Goal: Transaction & Acquisition: Purchase product/service

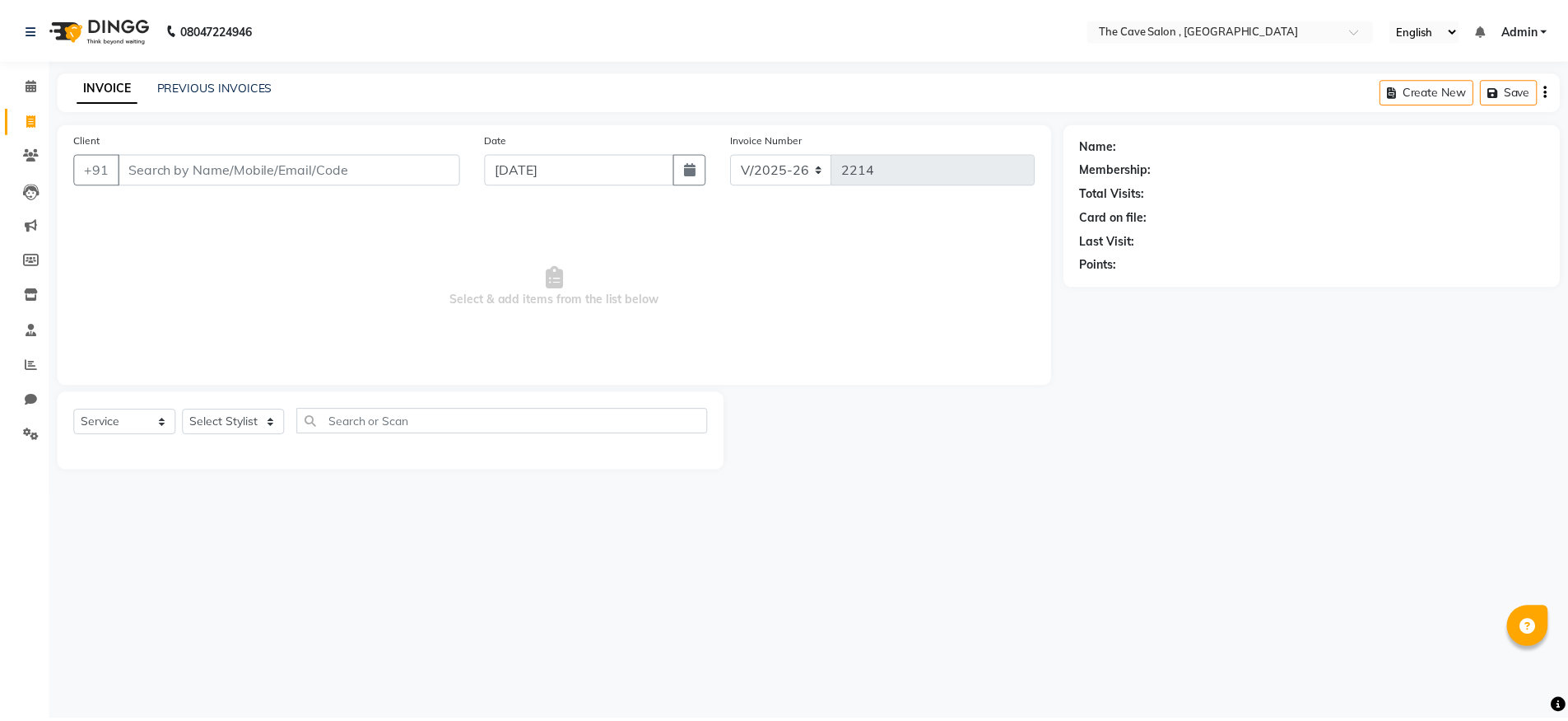
scroll to position [0, 0]
select select "7844"
select select "service"
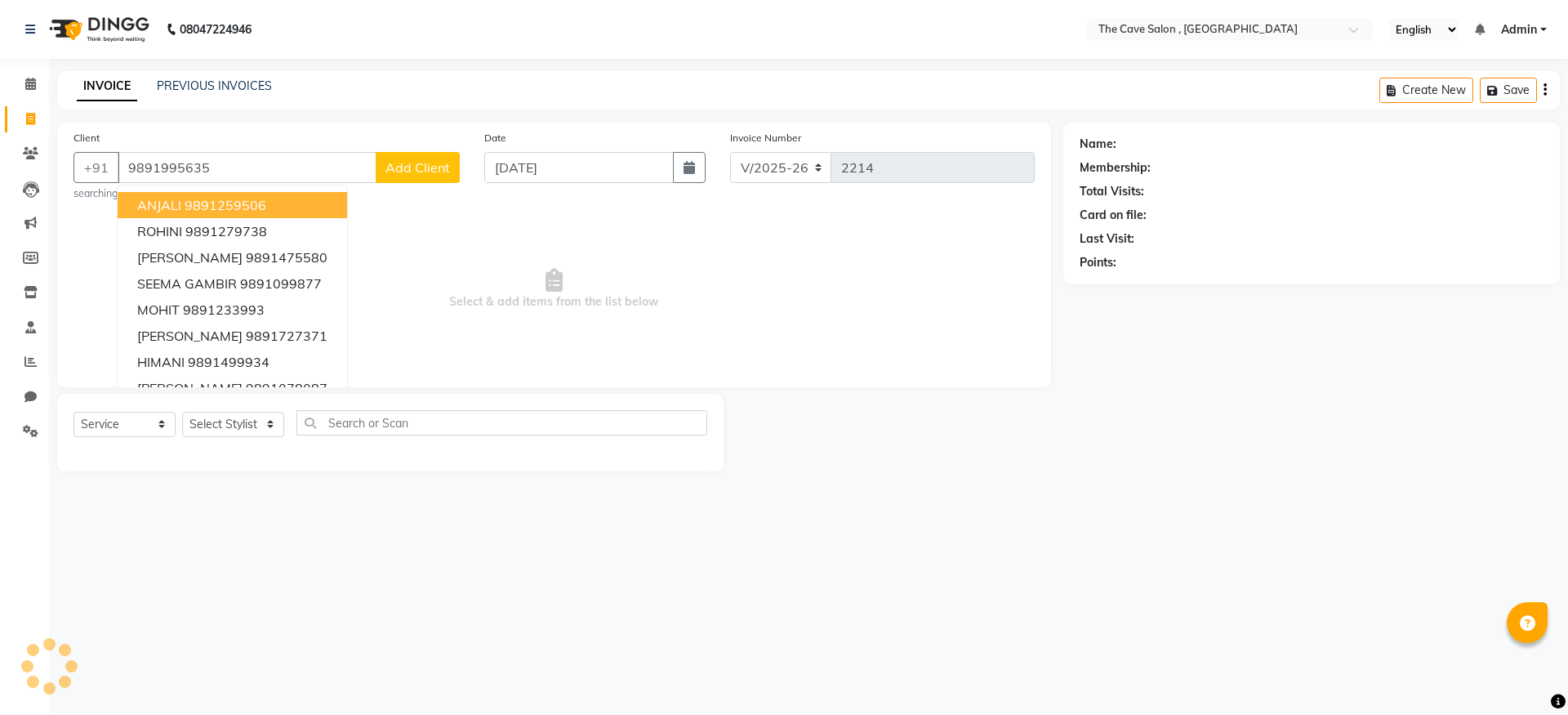
type input "9891995635"
click at [424, 176] on button "Add Client" at bounding box center [418, 168] width 84 height 31
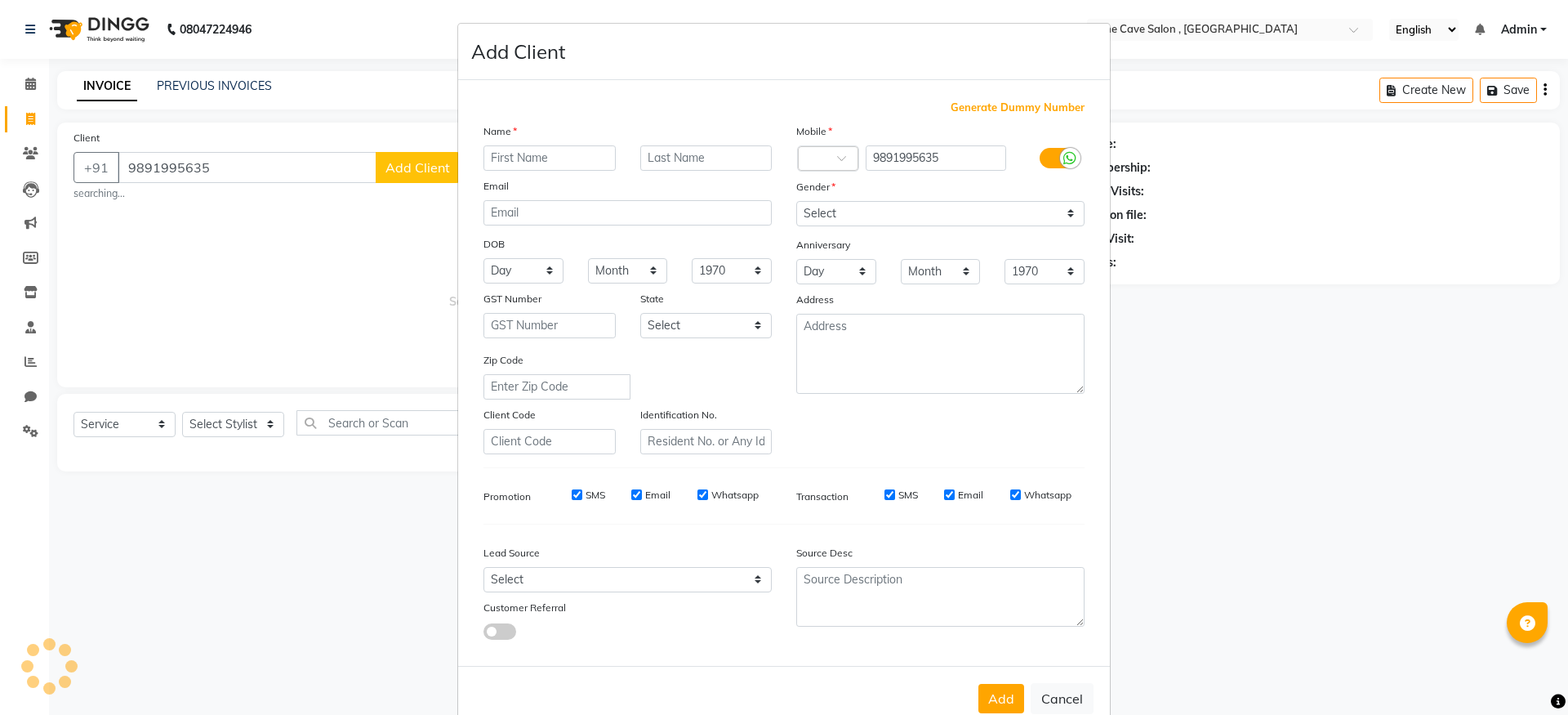
click at [600, 159] on input "text" at bounding box center [549, 157] width 132 height 25
type input "NEHA"
click at [998, 218] on select "Select [DEMOGRAPHIC_DATA] [DEMOGRAPHIC_DATA] Other Prefer Not To Say" at bounding box center [940, 213] width 288 height 25
click at [797, 201] on select "Select [DEMOGRAPHIC_DATA] [DEMOGRAPHIC_DATA] Other Prefer Not To Say" at bounding box center [940, 213] width 288 height 25
click at [897, 224] on select "Select [DEMOGRAPHIC_DATA] [DEMOGRAPHIC_DATA] Other Prefer Not To Say" at bounding box center [940, 213] width 288 height 25
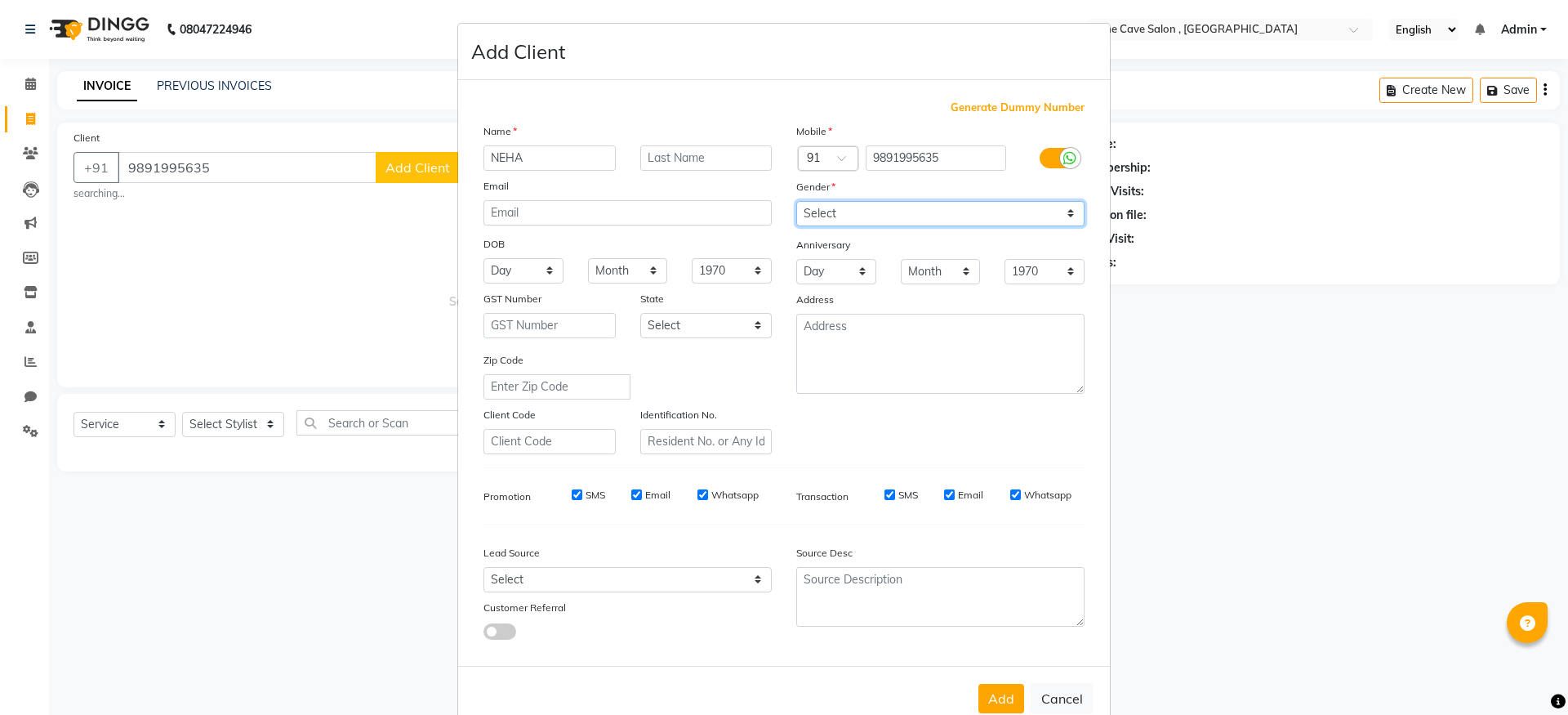
select select "[DEMOGRAPHIC_DATA]"
click at [797, 201] on select "Select [DEMOGRAPHIC_DATA] [DEMOGRAPHIC_DATA] Other Prefer Not To Say" at bounding box center [940, 213] width 288 height 25
click at [1005, 689] on button "Add" at bounding box center [1000, 698] width 45 height 30
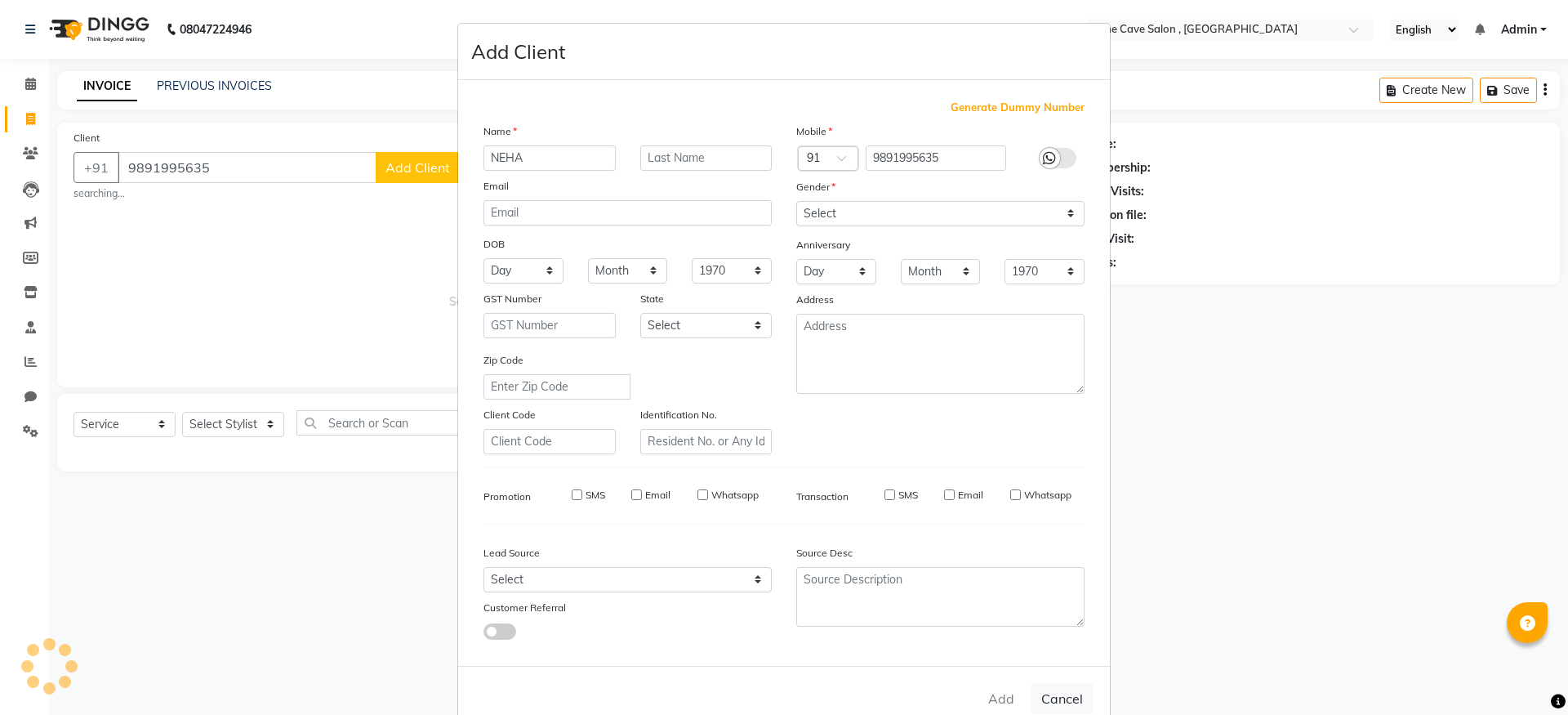
select select
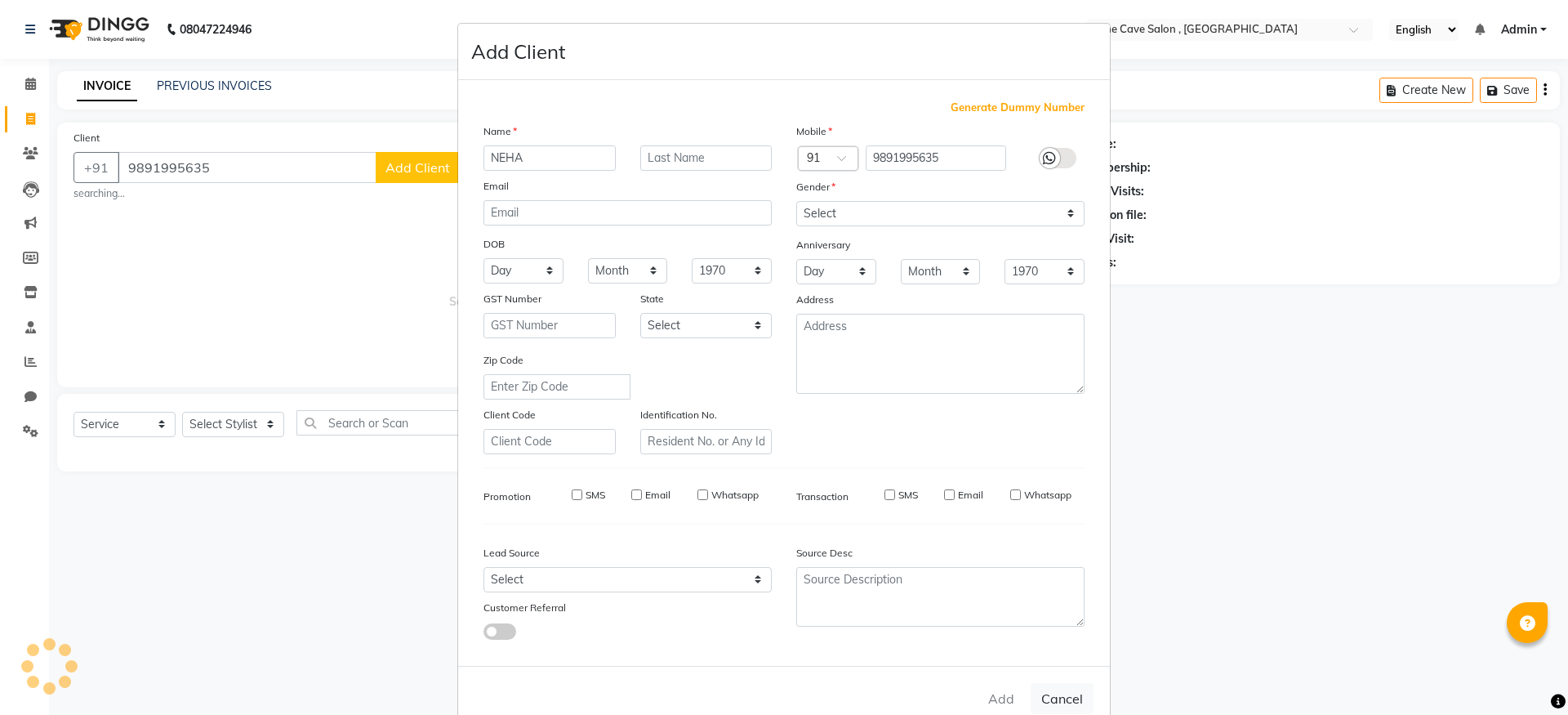
select select
checkbox input "false"
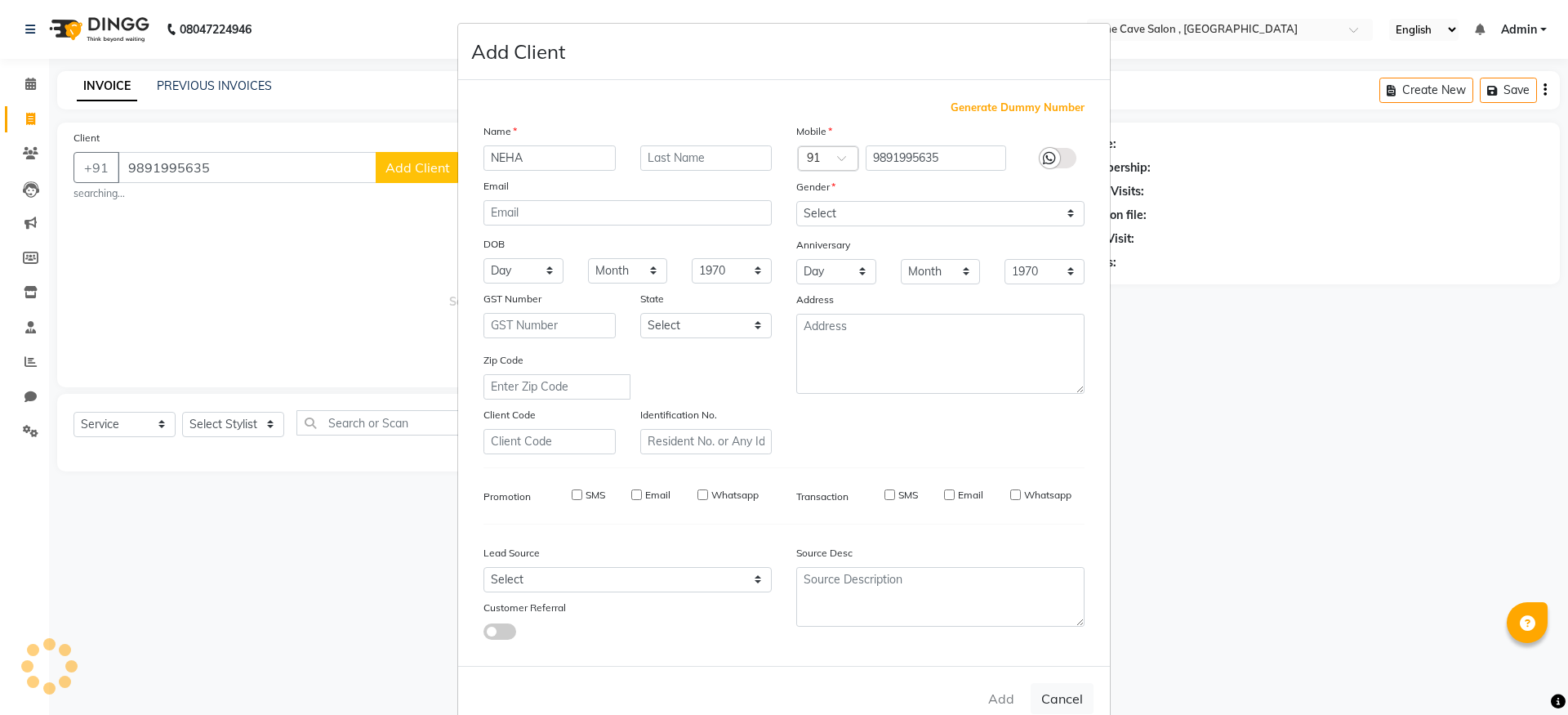
checkbox input "false"
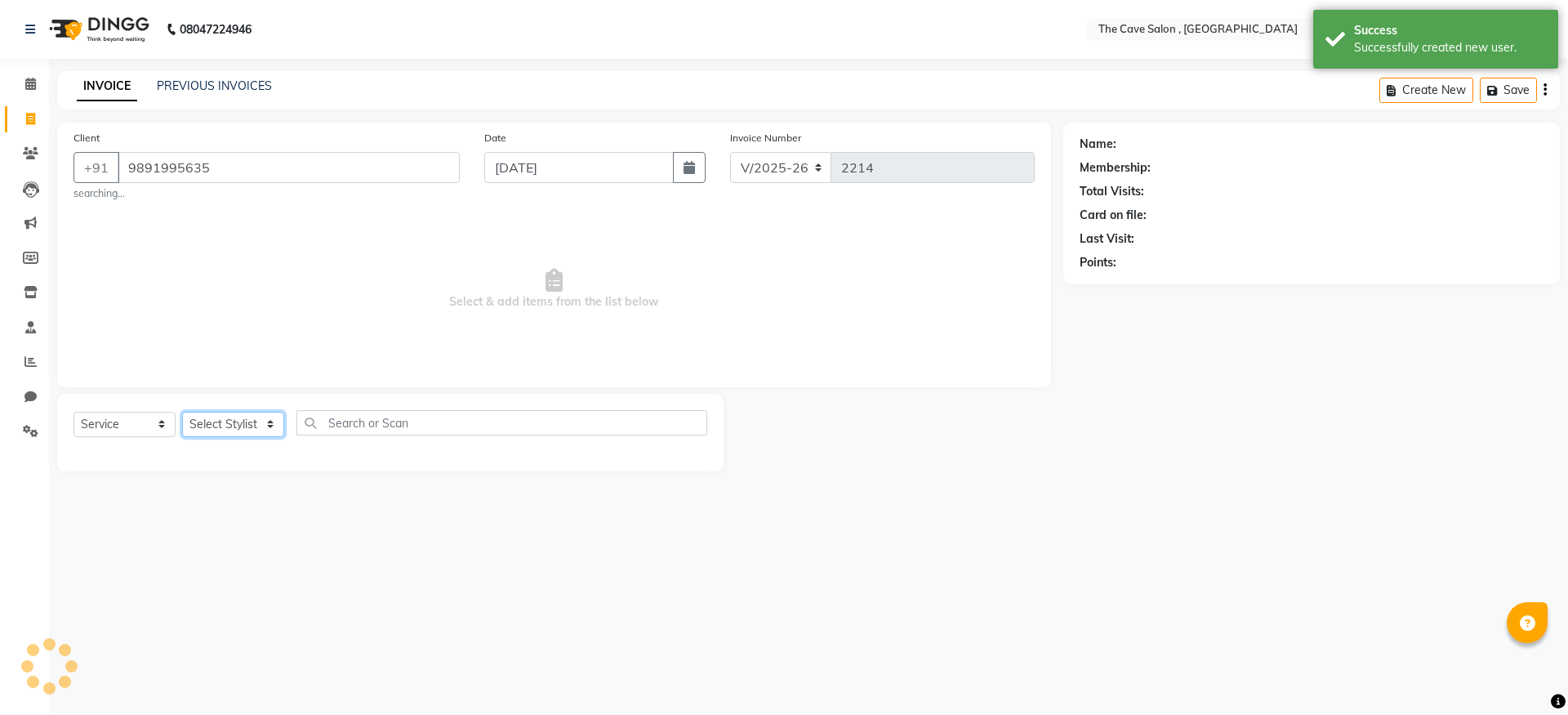
click at [235, 424] on select "Select Stylist Aarif Anil [PERSON_NAME] Anup bharti danish karan Mamta Manager …" at bounding box center [233, 423] width 102 height 25
select select "70259"
click at [182, 411] on select "Select Stylist Aarif Anil [PERSON_NAME] Anup bharti danish karan Mamta Manager …" at bounding box center [233, 423] width 102 height 25
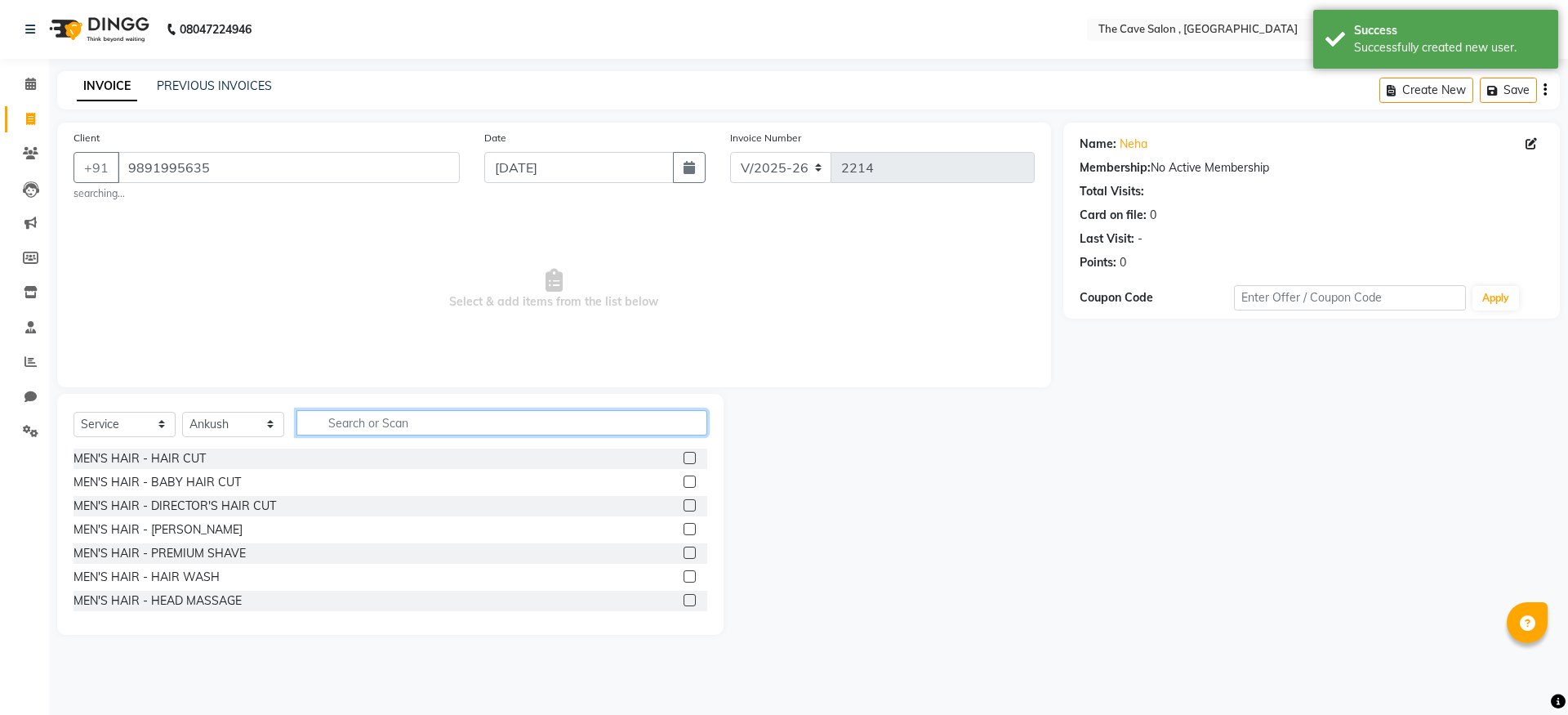
click at [341, 431] on input "text" at bounding box center [502, 422] width 411 height 25
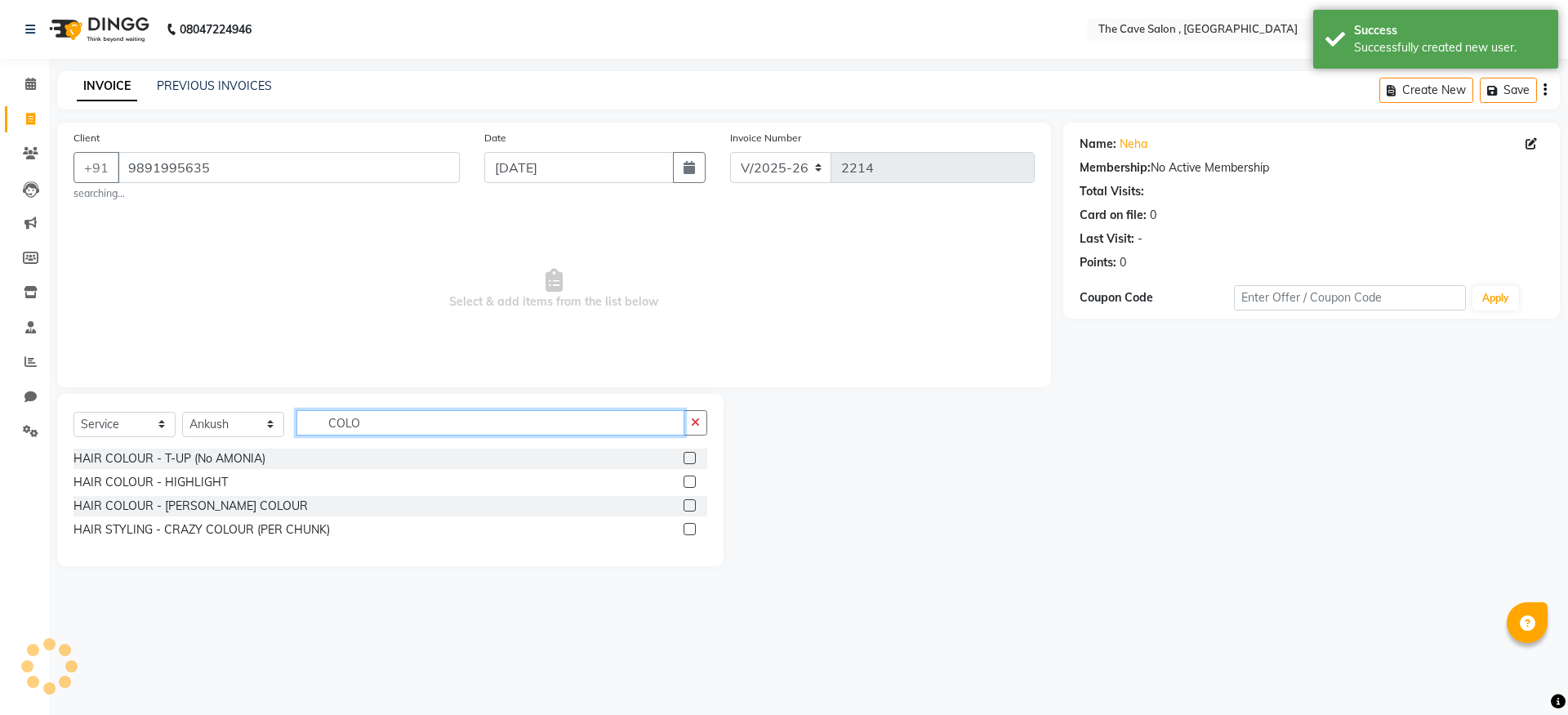
type input "COLO"
click at [689, 458] on label at bounding box center [689, 458] width 12 height 12
click at [689, 458] on input "checkbox" at bounding box center [688, 458] width 10 height 10
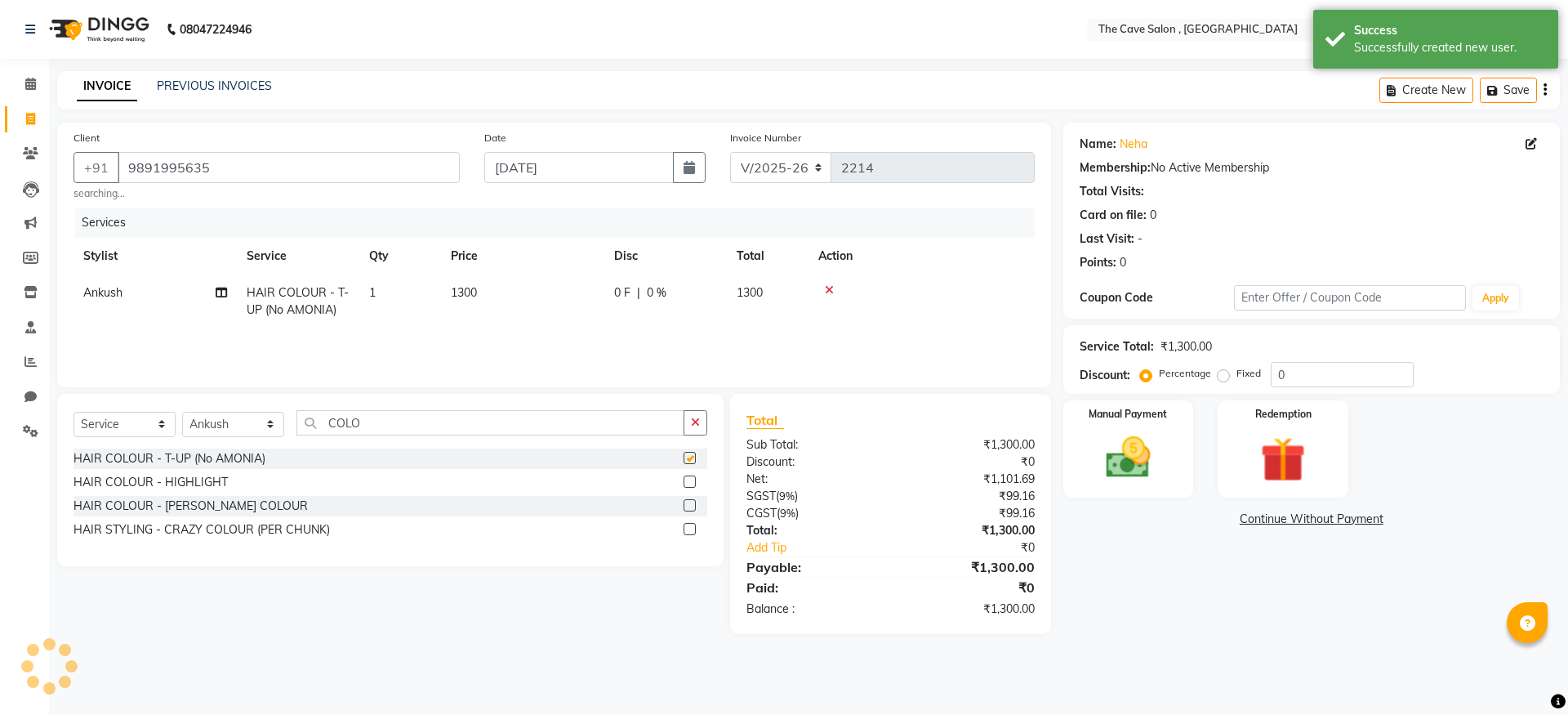
checkbox input "false"
click at [499, 424] on input "COLO" at bounding box center [490, 422] width 388 height 25
type input "C"
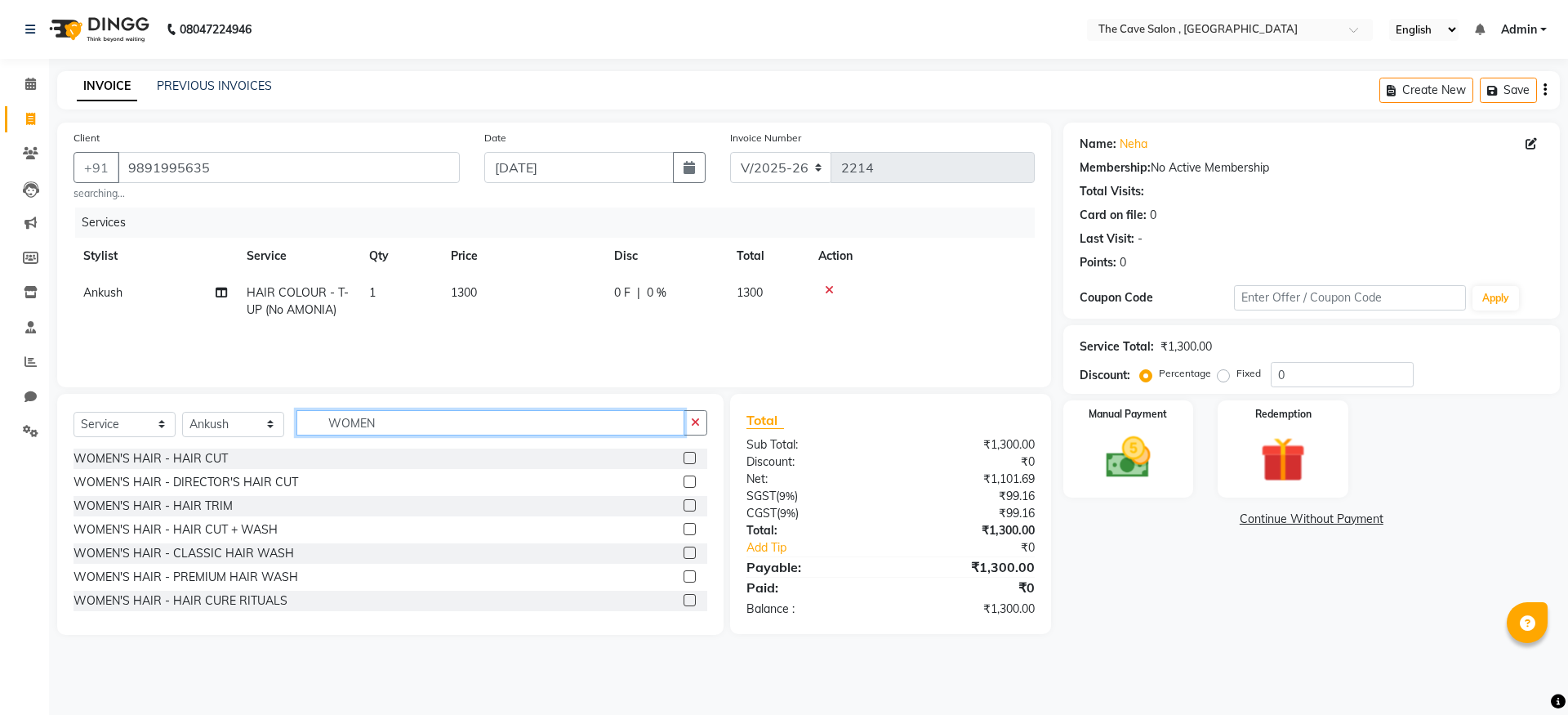
type input "WOMEN"
click at [684, 456] on label at bounding box center [689, 458] width 12 height 12
click at [684, 456] on input "checkbox" at bounding box center [688, 458] width 10 height 10
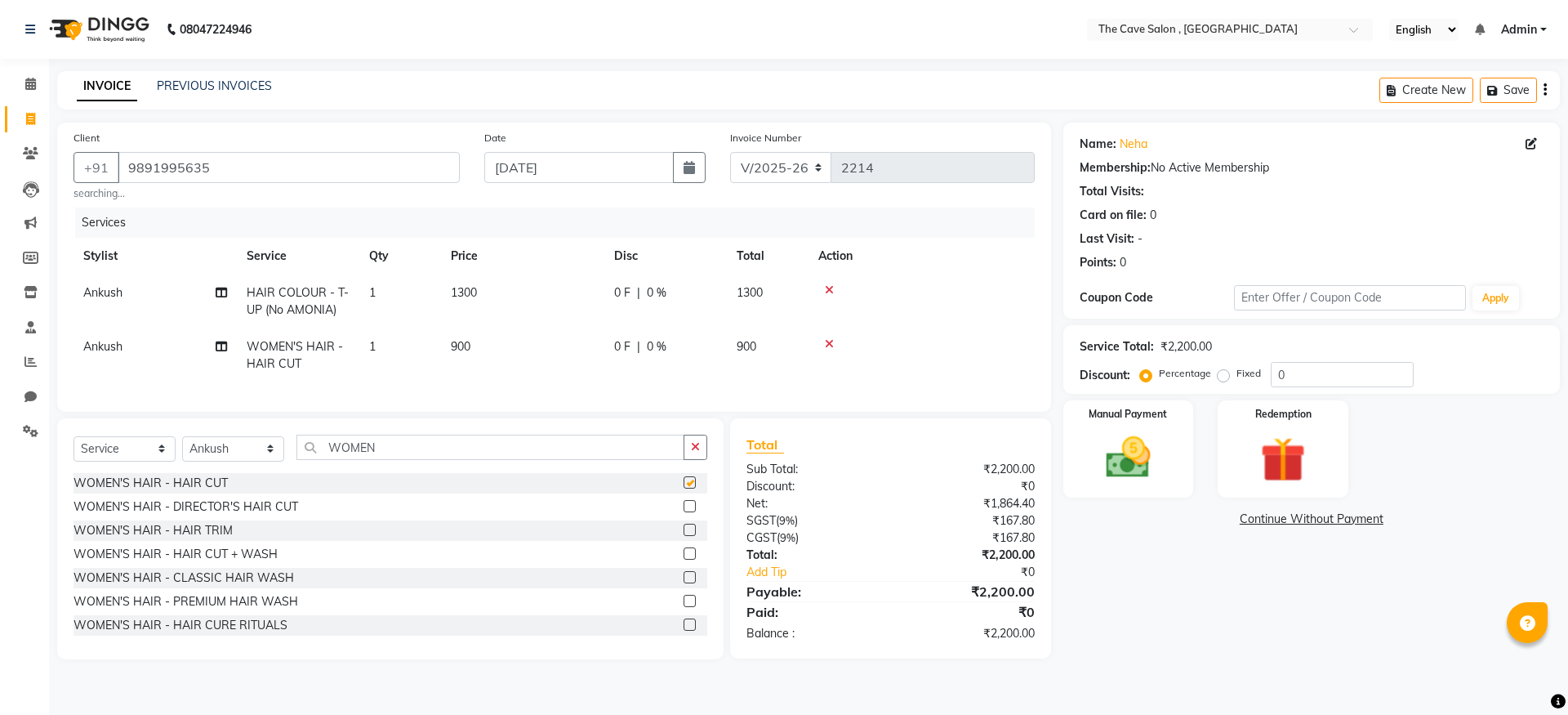
checkbox input "false"
click at [1158, 454] on img at bounding box center [1128, 458] width 76 height 54
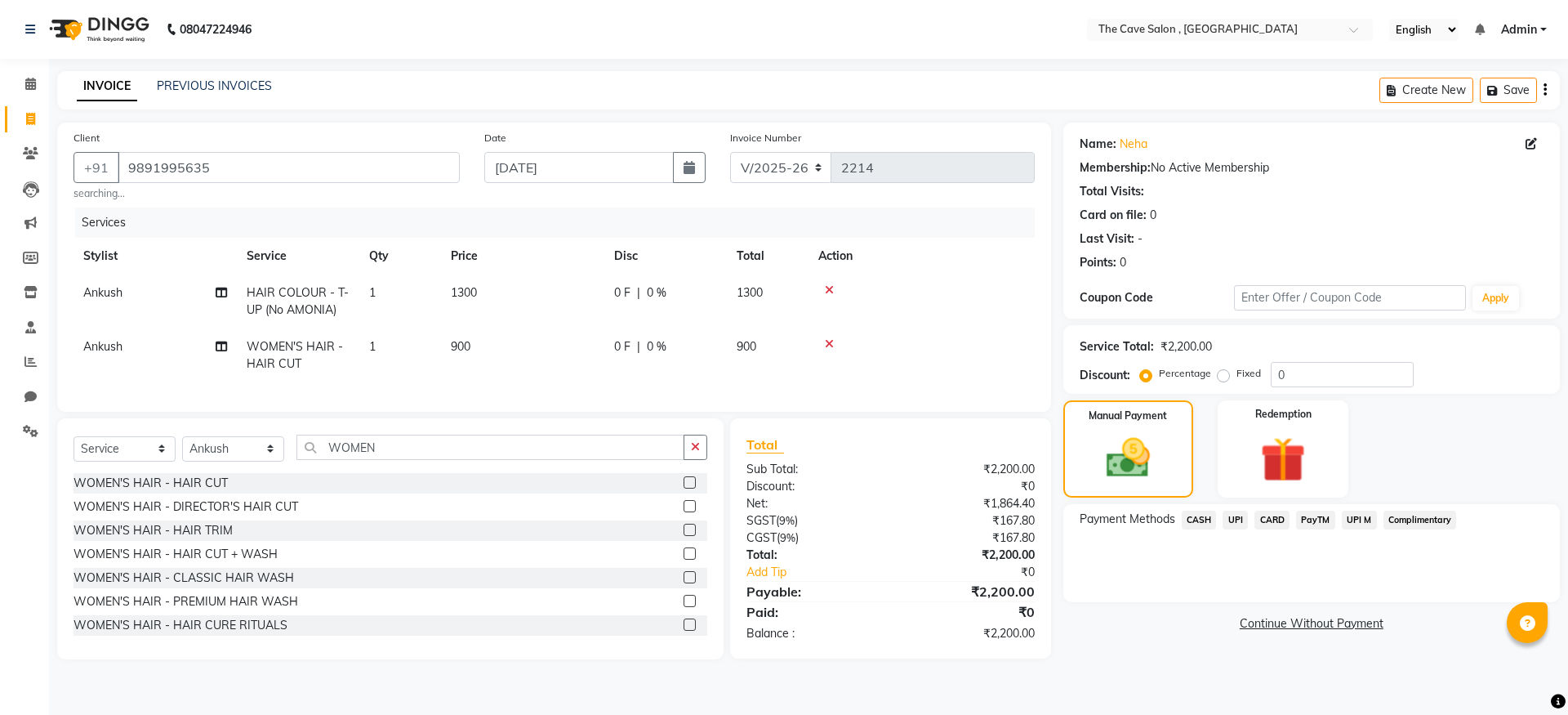
click at [1229, 516] on span "UPI" at bounding box center [1235, 520] width 25 height 19
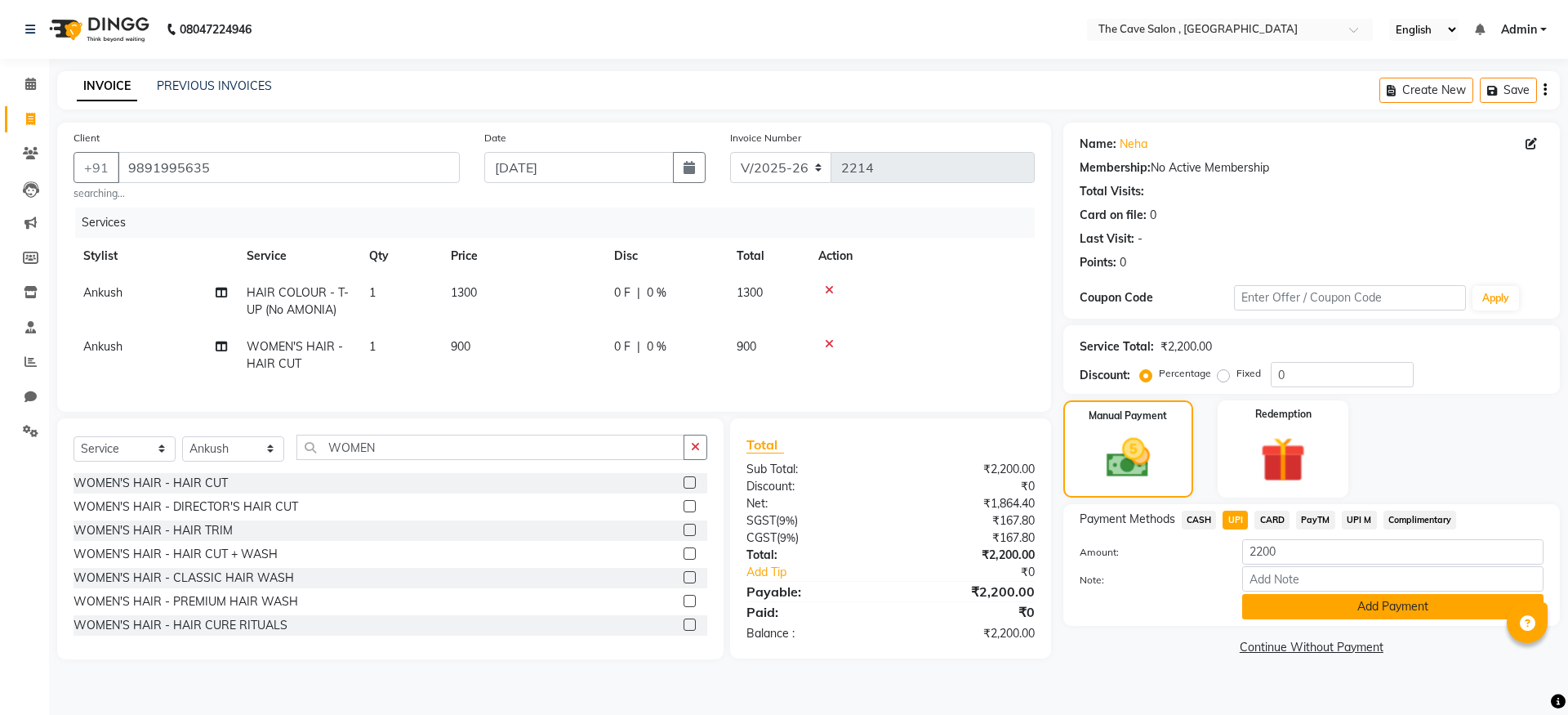
click at [1286, 603] on button "Add Payment" at bounding box center [1392, 606] width 301 height 25
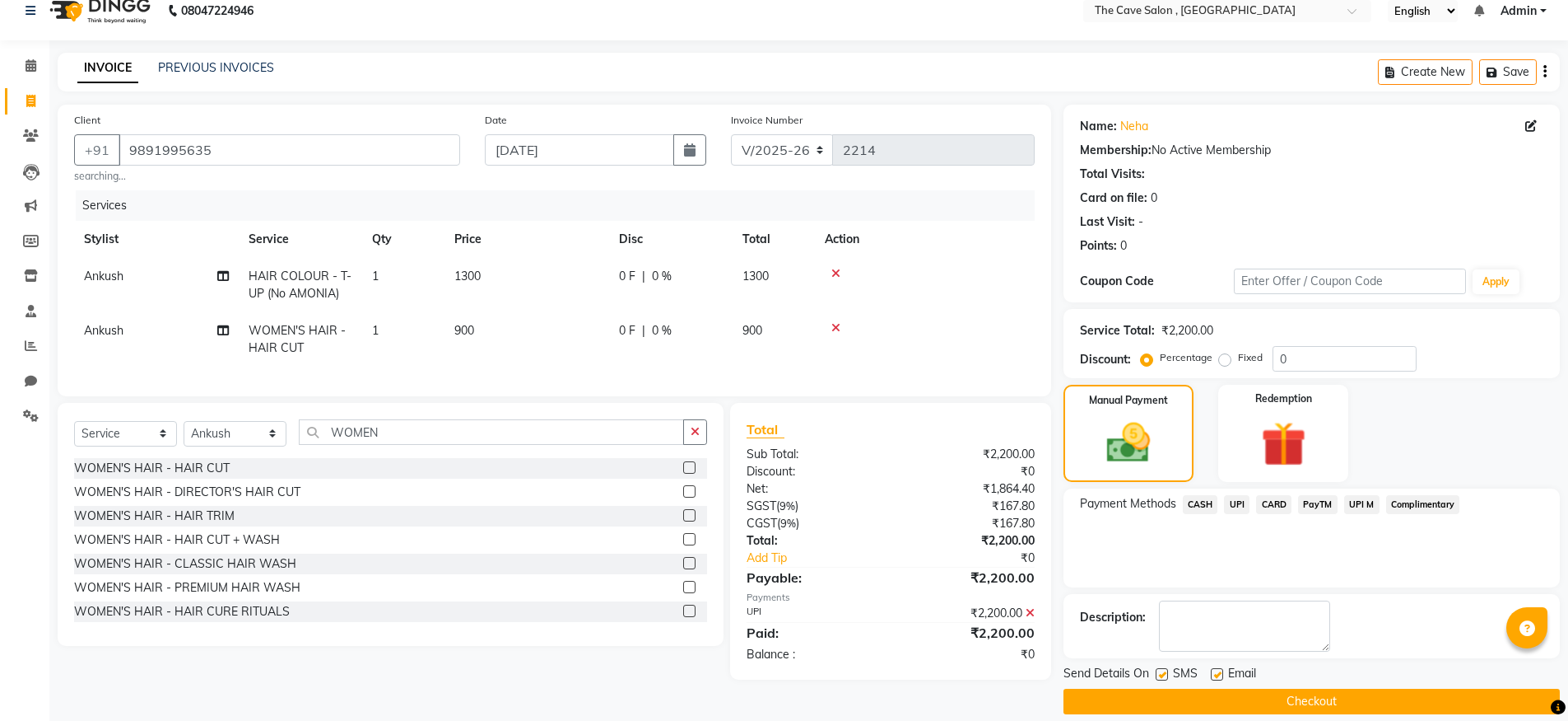
scroll to position [37, 0]
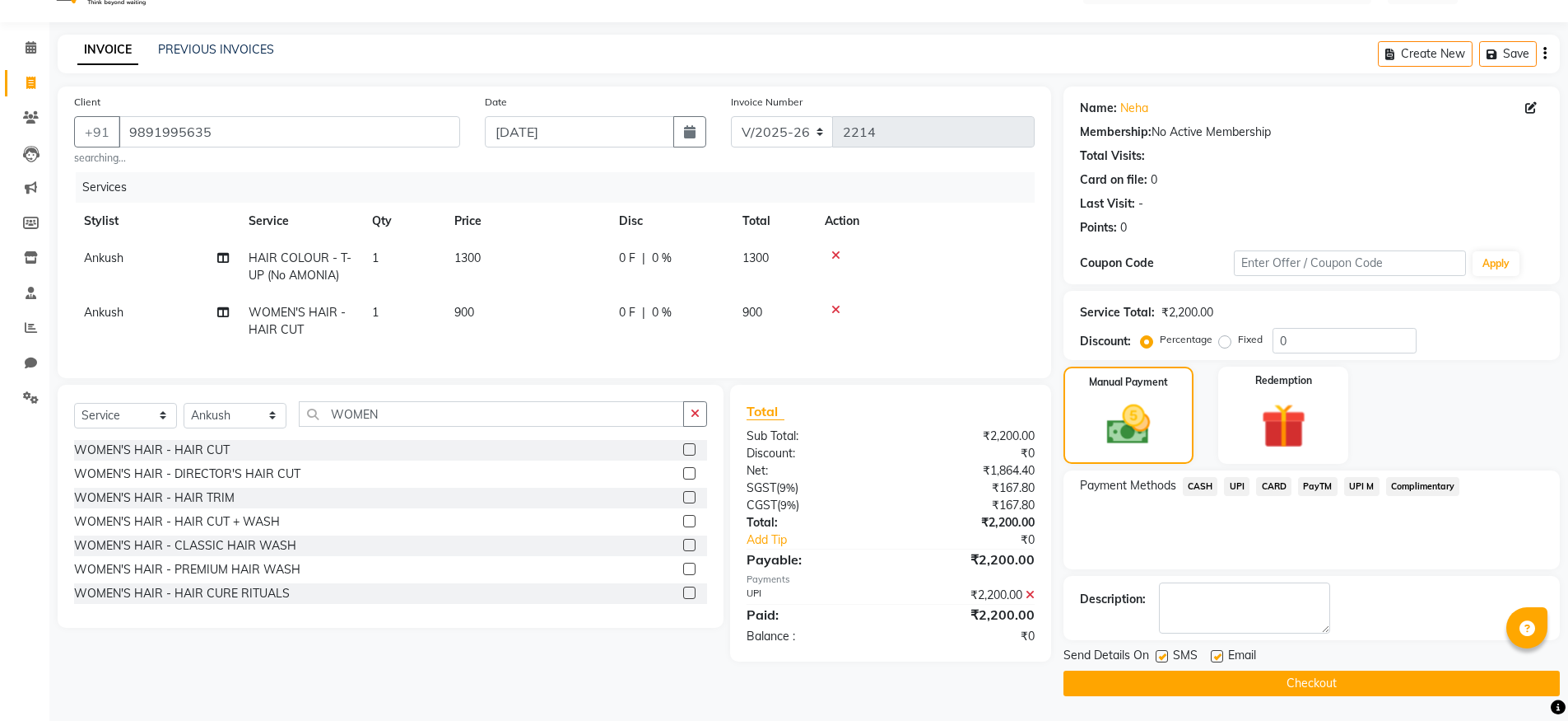
click at [1308, 680] on button "Checkout" at bounding box center [1311, 683] width 497 height 25
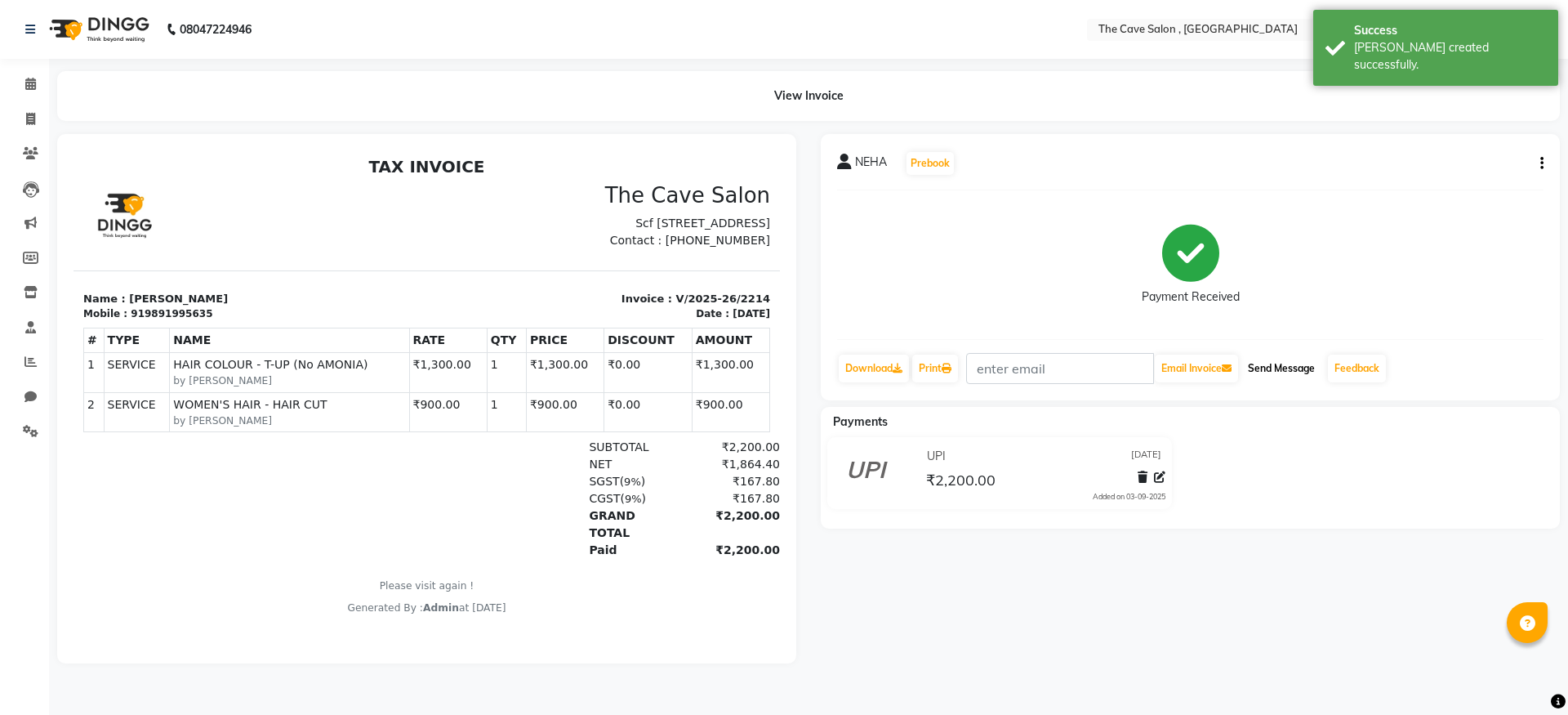
click at [1273, 371] on button "Send Message" at bounding box center [1281, 369] width 80 height 28
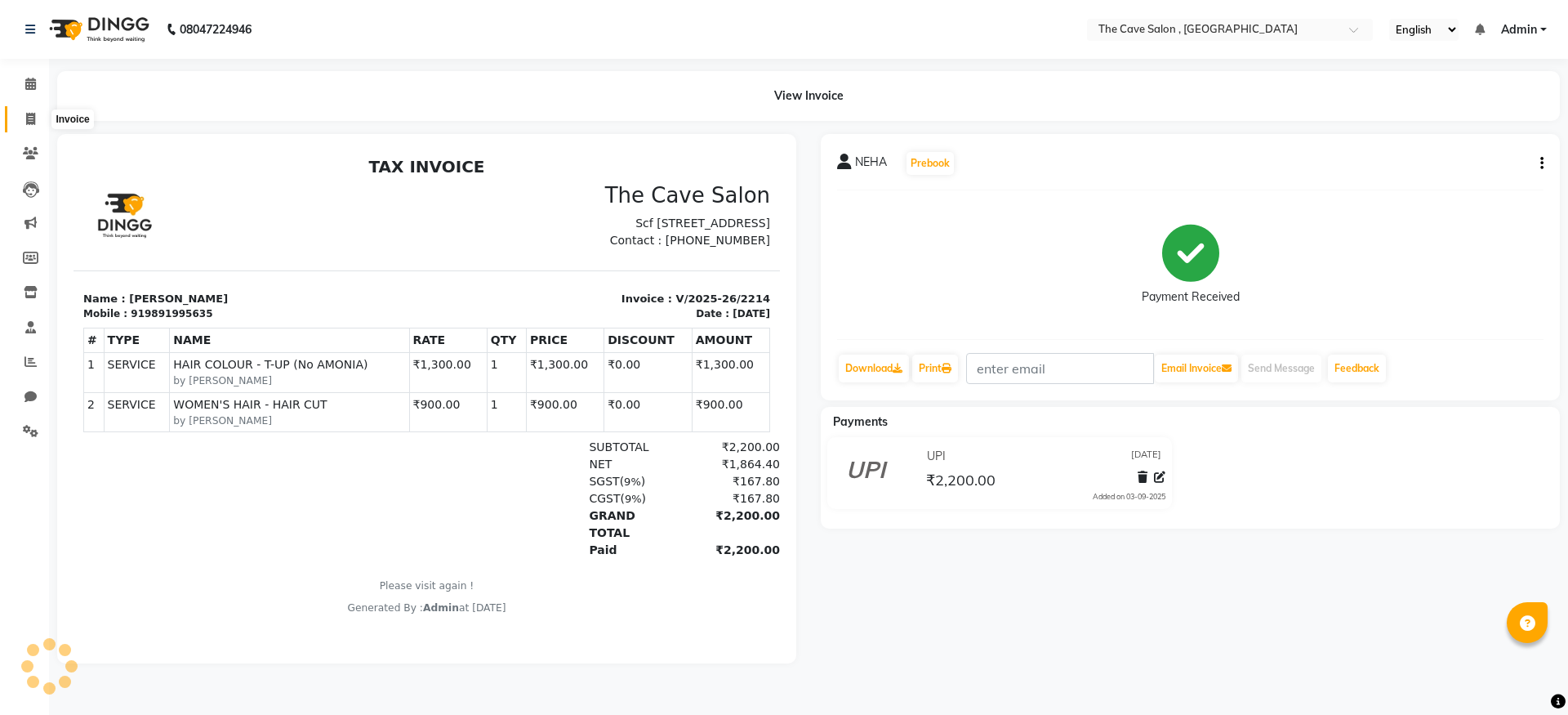
click at [28, 126] on span at bounding box center [31, 119] width 29 height 19
select select "service"
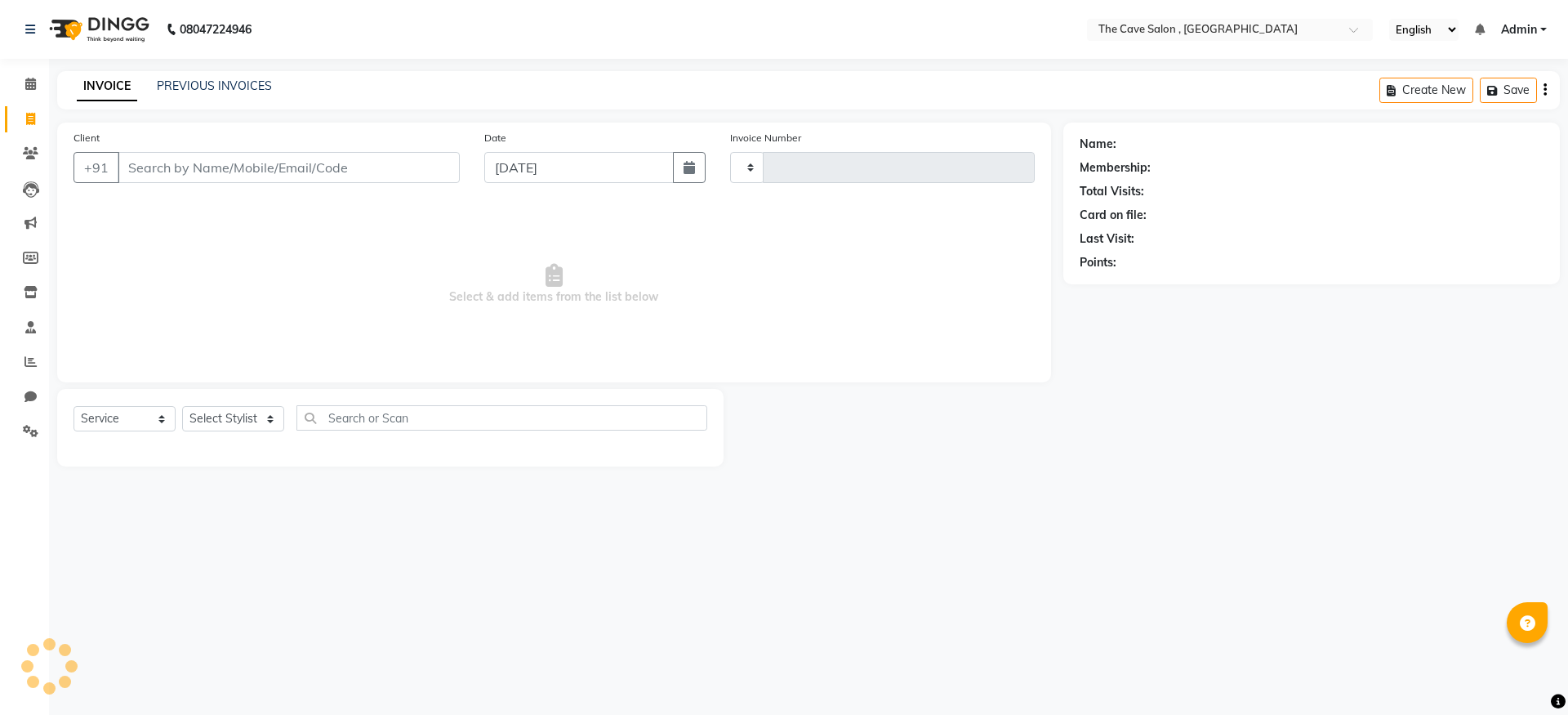
type input "2215"
select select "7844"
click at [196, 170] on input "Client" at bounding box center [289, 168] width 343 height 31
type input "9999994022"
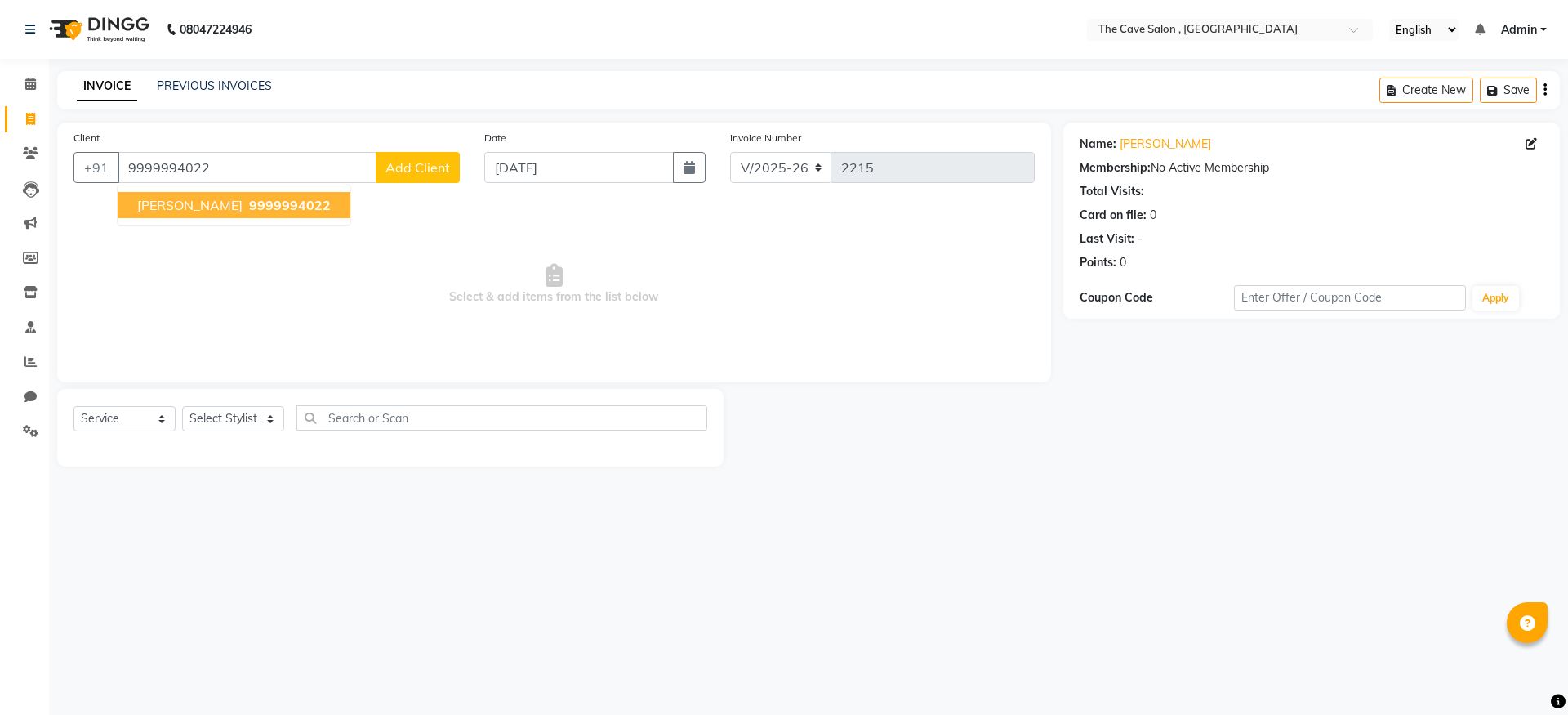
click at [330, 198] on span "9999994022" at bounding box center [290, 206] width 82 height 17
